Goal: Communication & Community: Participate in discussion

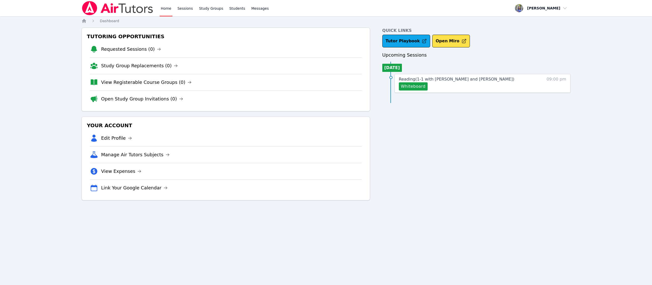
click at [427, 79] on span "Reading ( 1-1 with Marko Bilonozhko and Tracie Hymer )" at bounding box center [457, 79] width 116 height 5
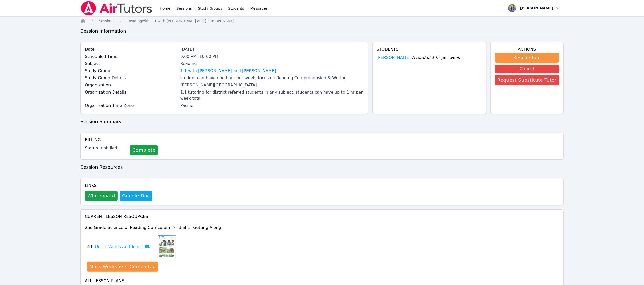
scroll to position [26, 0]
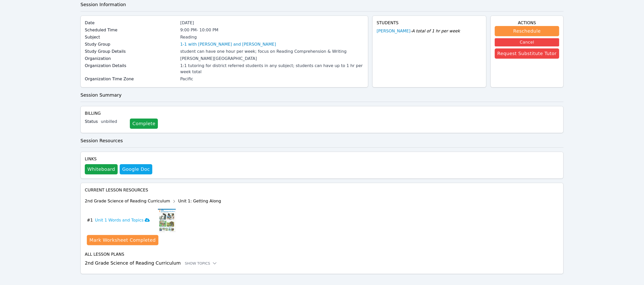
click at [198, 261] on div "Show Topics" at bounding box center [201, 263] width 33 height 5
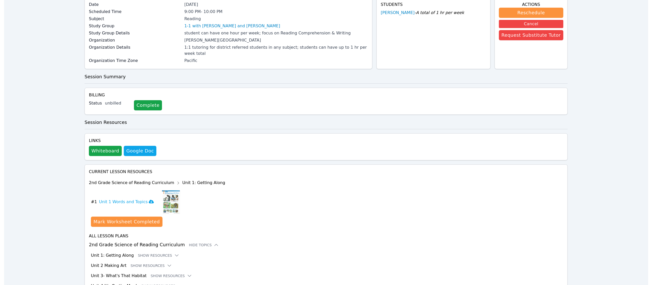
scroll to position [0, 0]
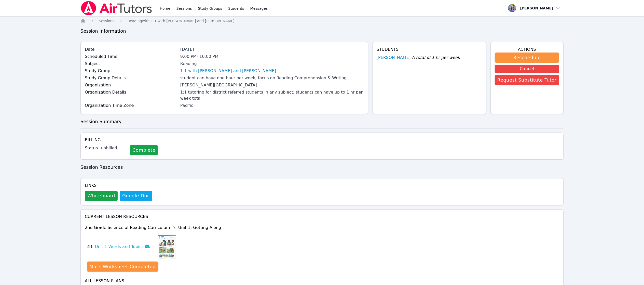
click at [160, 7] on link "Home" at bounding box center [165, 8] width 12 height 16
